Goal: Information Seeking & Learning: Learn about a topic

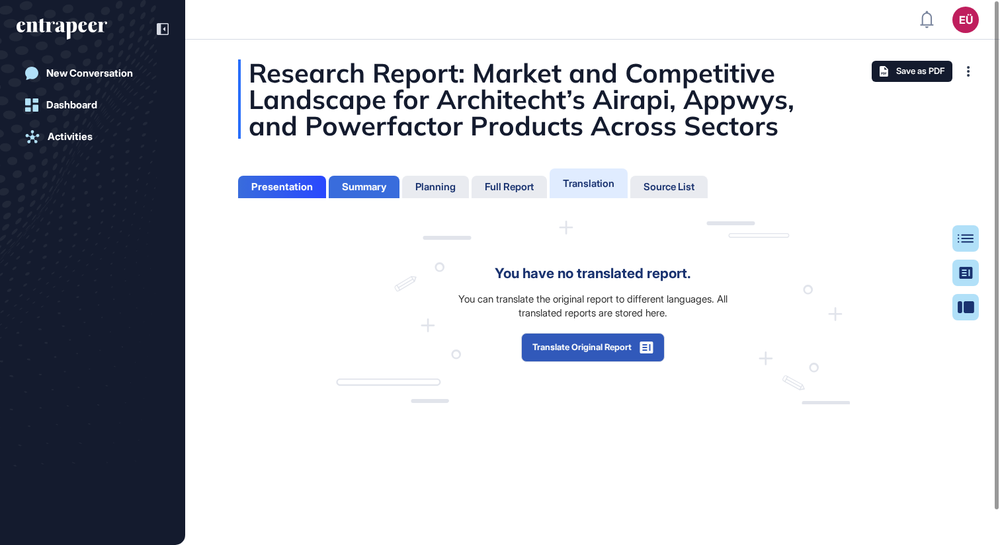
click at [372, 189] on div "Summary" at bounding box center [364, 187] width 44 height 12
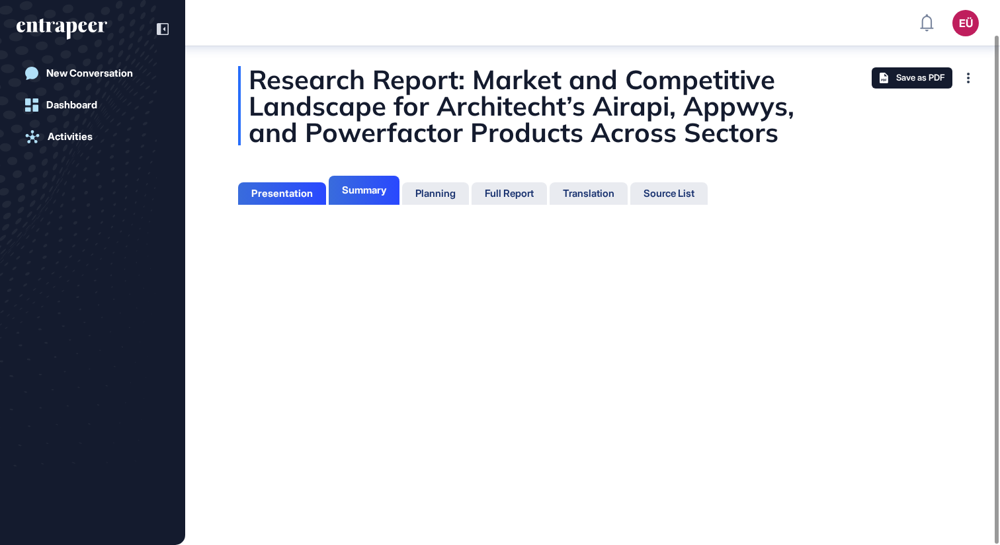
scroll to position [39, 0]
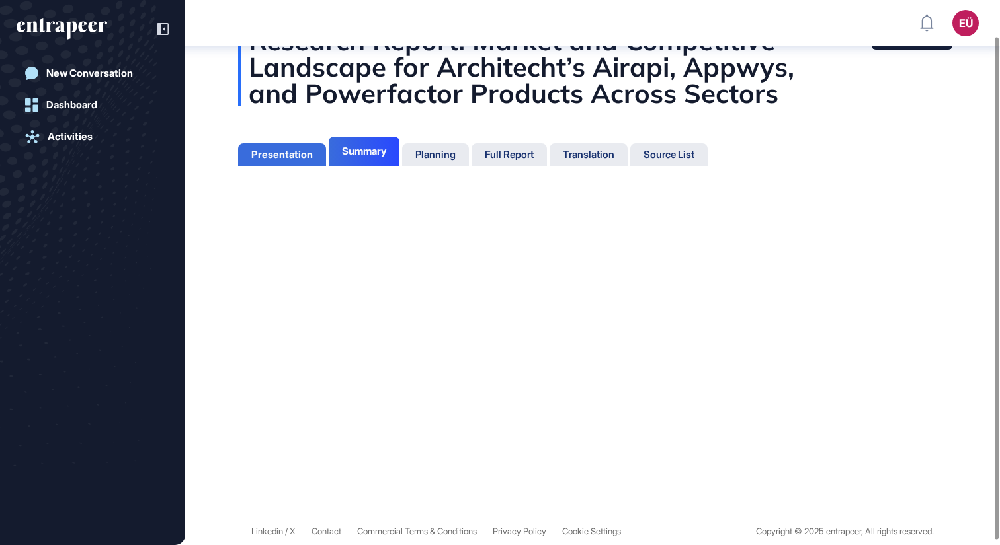
click at [282, 149] on div "Presentation" at bounding box center [281, 155] width 61 height 12
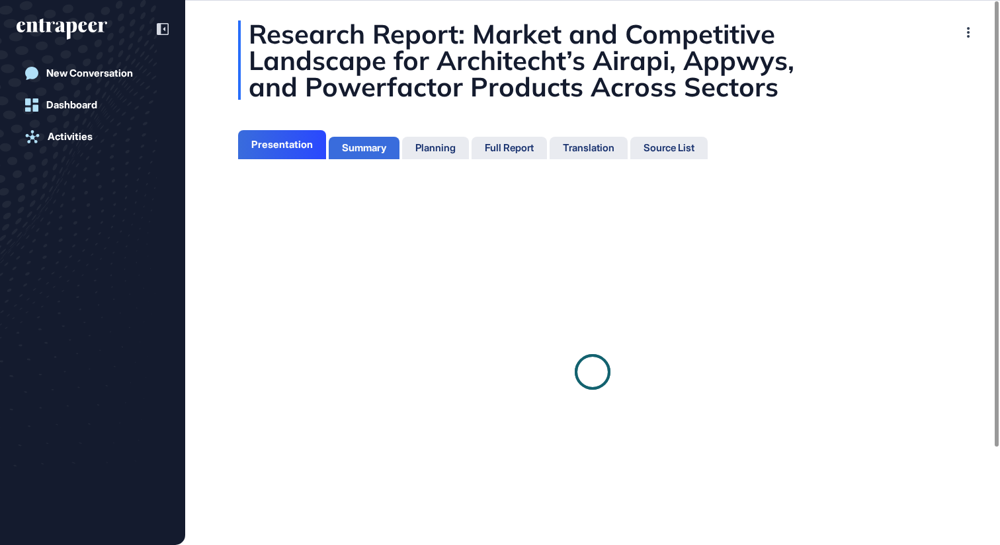
scroll to position [6, 1]
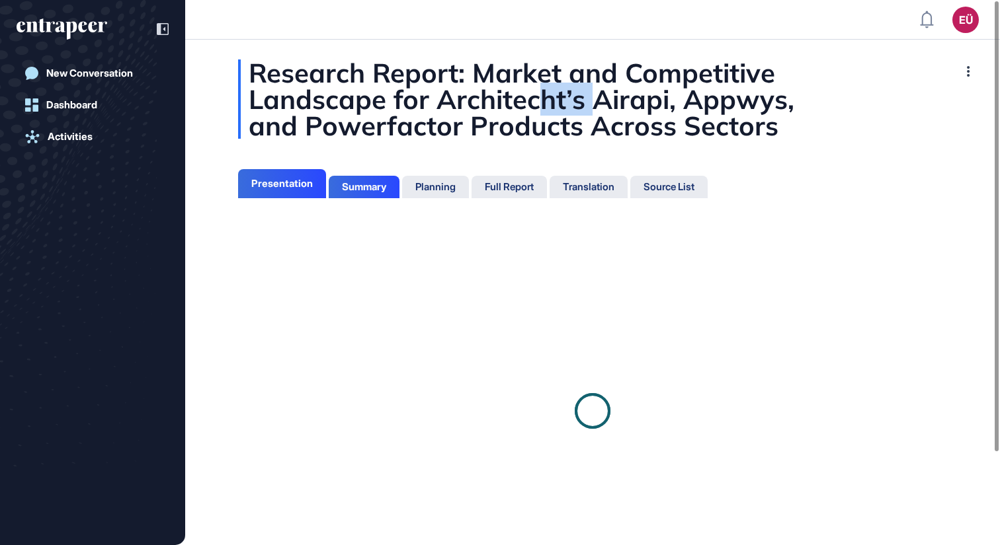
drag, startPoint x: 563, startPoint y: 79, endPoint x: 600, endPoint y: 93, distance: 40.4
click at [602, 92] on div "Research Report: Market and Competitive Landscape for Architecht’s Airapi, Appw…" at bounding box center [592, 98] width 709 height 79
click at [462, 114] on div "Research Report: Market and Competitive Landscape for Architecht’s Airapi, Appw…" at bounding box center [592, 98] width 709 height 79
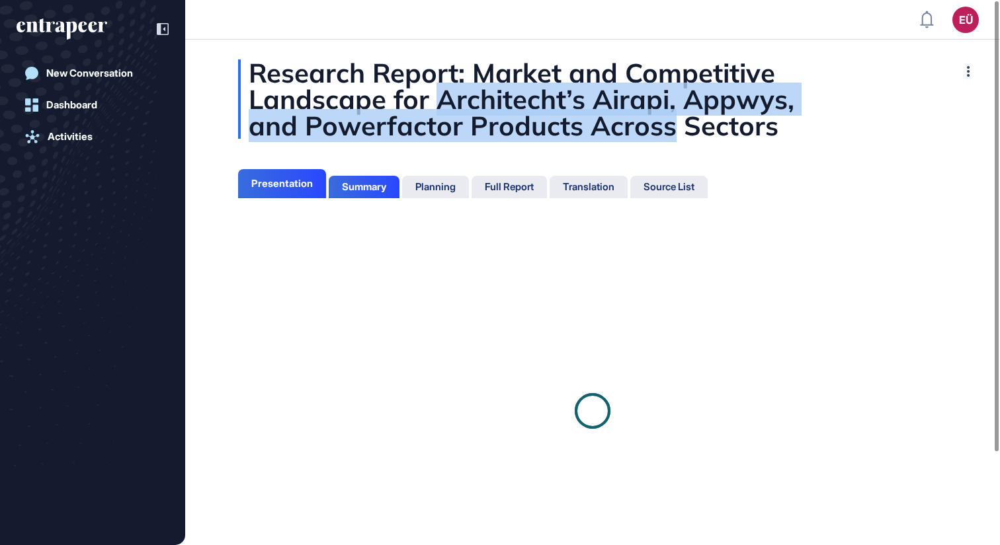
drag, startPoint x: 453, startPoint y: 102, endPoint x: 668, endPoint y: 112, distance: 215.0
click at [668, 112] on div "Research Report: Market and Competitive Landscape for Architecht’s Airapi, Appw…" at bounding box center [592, 98] width 709 height 79
click at [667, 113] on div "Research Report: Market and Competitive Landscape for Architecht’s Airapi, Appw…" at bounding box center [592, 98] width 709 height 79
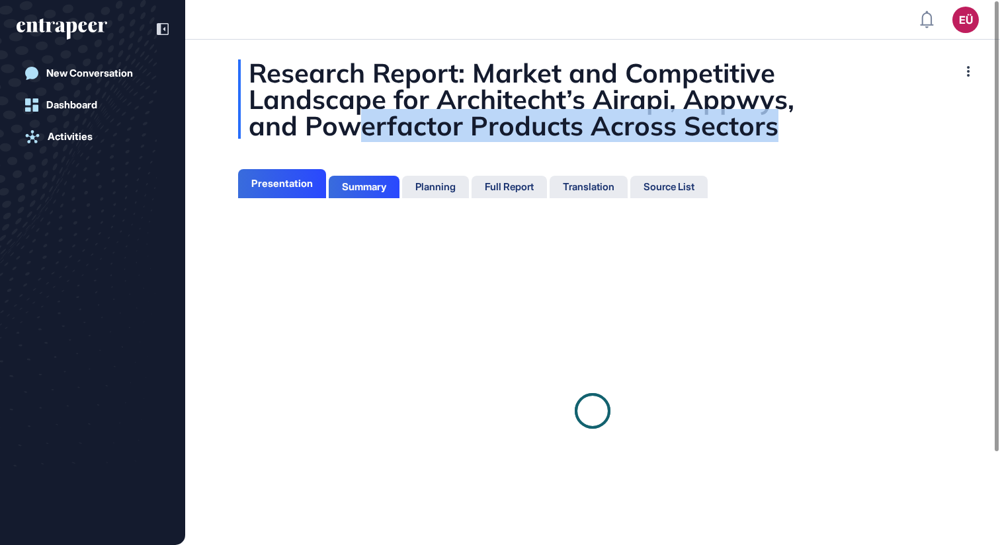
drag, startPoint x: 489, startPoint y: 135, endPoint x: 594, endPoint y: 155, distance: 107.7
click at [594, 155] on div "Research Report: Market and Competitive Landscape for Architecht’s Airapi, Appw…" at bounding box center [592, 329] width 814 height 541
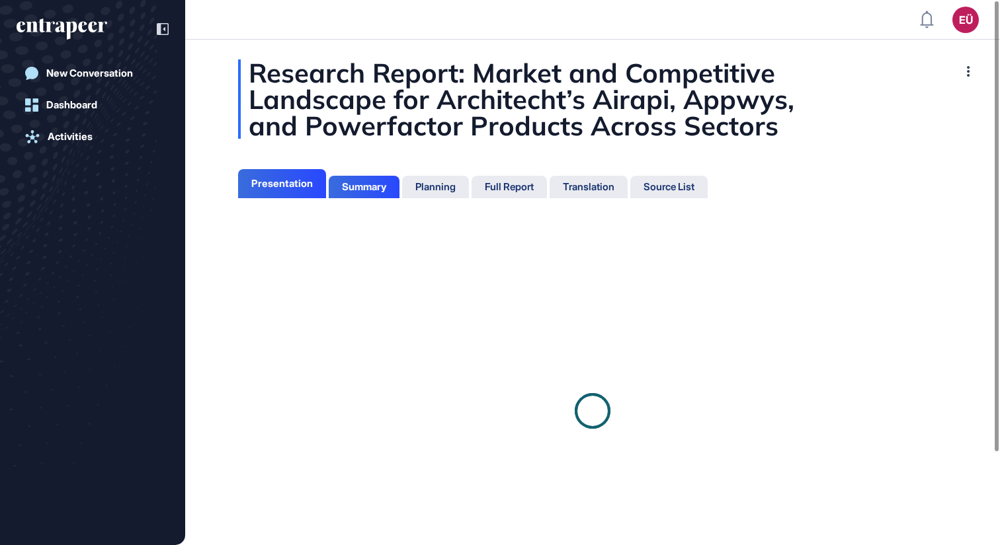
click at [632, 159] on div "Research Report: Market and Competitive Landscape for Architecht’s Airapi, Appw…" at bounding box center [592, 329] width 814 height 541
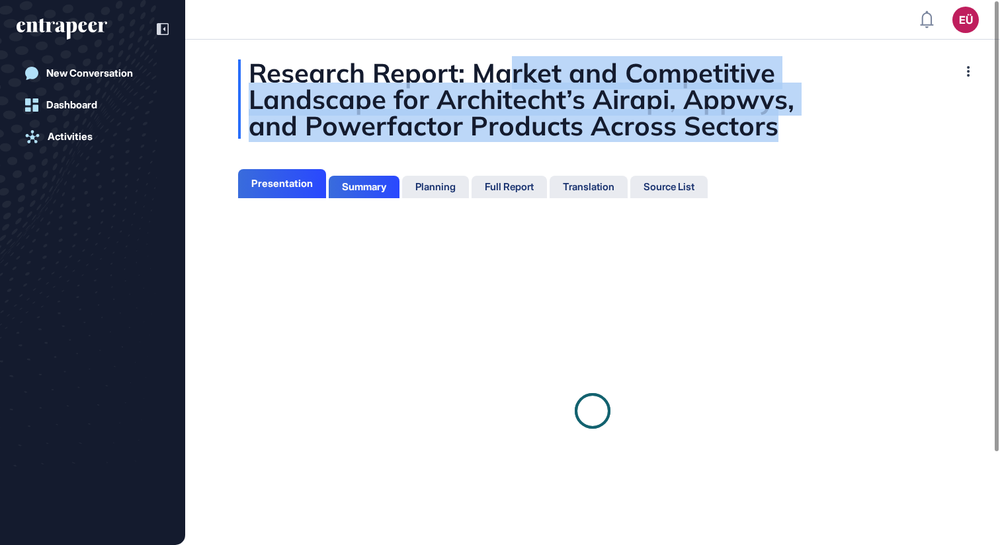
drag, startPoint x: 745, startPoint y: 123, endPoint x: 503, endPoint y: 79, distance: 245.9
click at [503, 79] on div "Research Report: Market and Competitive Landscape for Architecht’s Airapi, Appw…" at bounding box center [592, 98] width 709 height 79
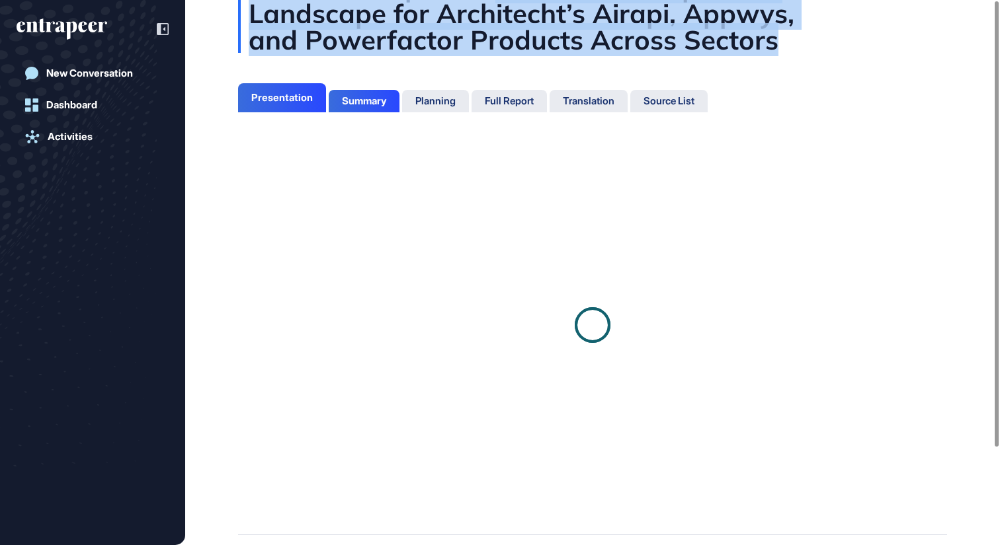
scroll to position [0, 0]
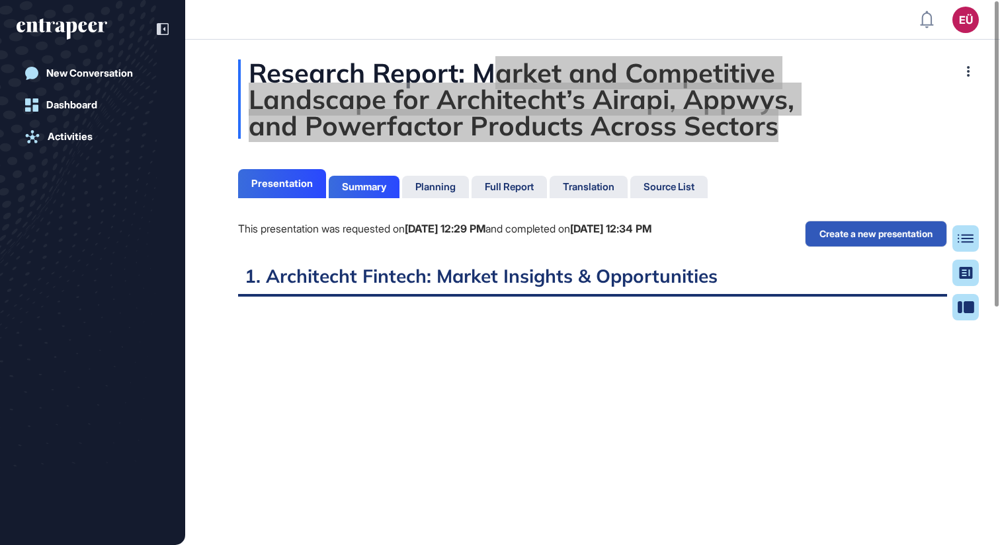
scroll to position [479, 3]
